Goal: Check status

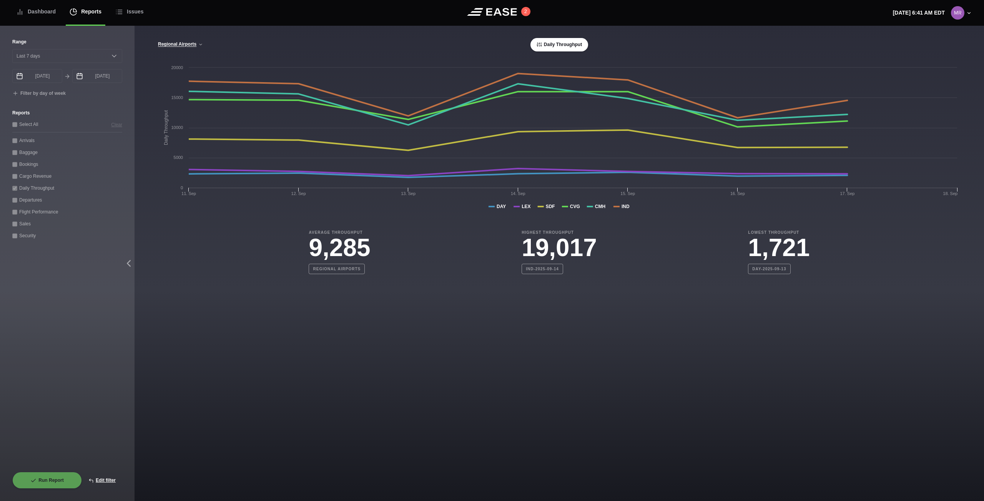
select select "7"
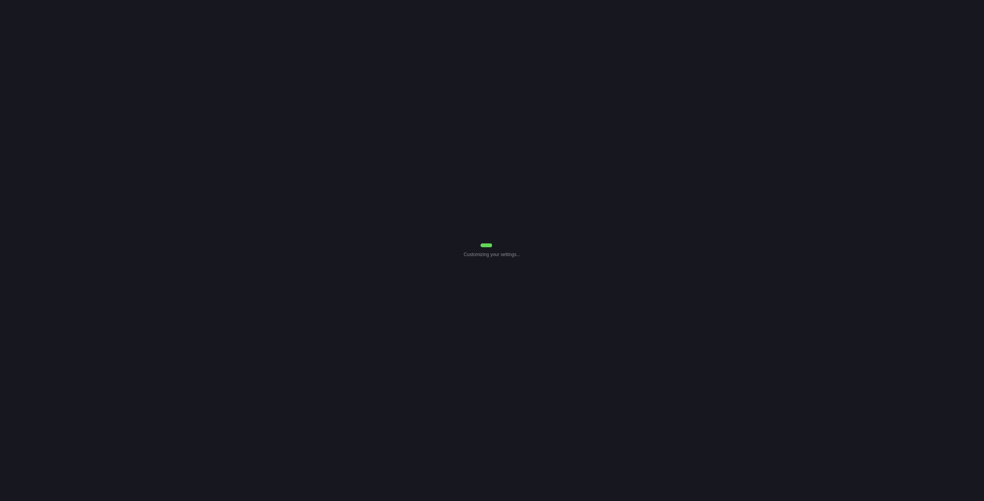
select select "7"
